Goal: Task Accomplishment & Management: Use online tool/utility

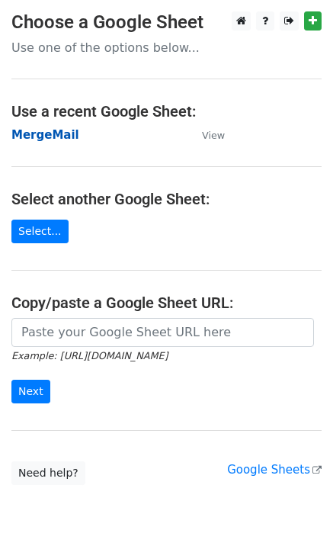
click at [36, 140] on strong "MergeMail" at bounding box center [45, 135] width 68 height 14
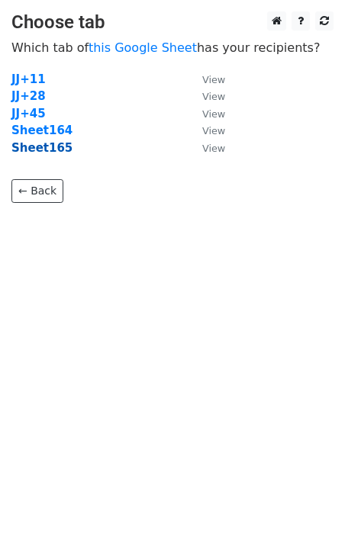
click at [35, 149] on strong "Sheet165" at bounding box center [41, 148] width 61 height 14
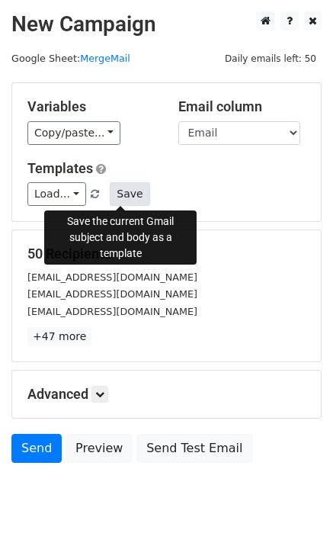
click at [132, 198] on button "Save" at bounding box center [130, 194] width 40 height 24
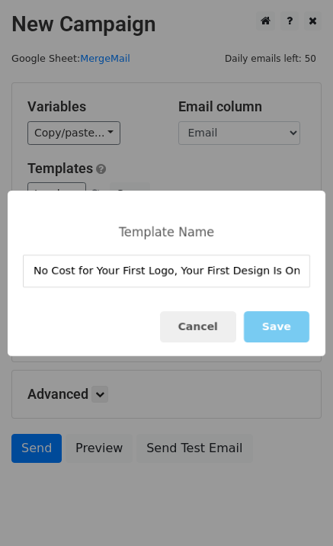
type input "No Cost for Your First Logo, Your First Design Is On Us!"
click at [273, 321] on button "Save" at bounding box center [277, 326] width 66 height 31
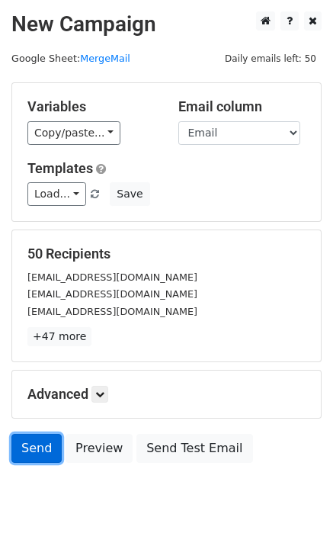
drag, startPoint x: 52, startPoint y: 454, endPoint x: 37, endPoint y: 457, distance: 14.8
click at [51, 454] on link "Send" at bounding box center [36, 448] width 50 height 29
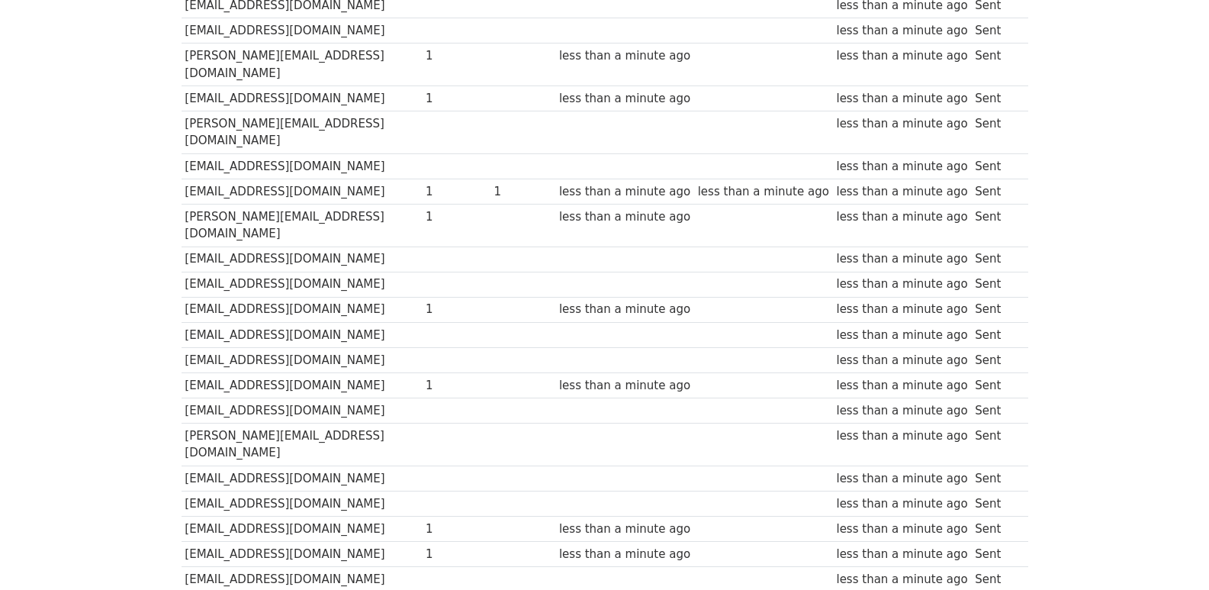
scroll to position [1062, 0]
